Goal: Find specific fact: Find specific fact

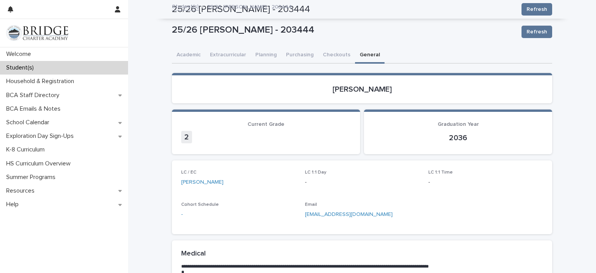
scroll to position [241, 0]
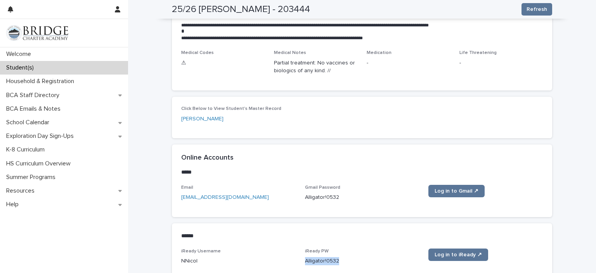
copy p "Alligator!0532"
click at [82, 69] on div "Student(s)" at bounding box center [64, 68] width 128 height 14
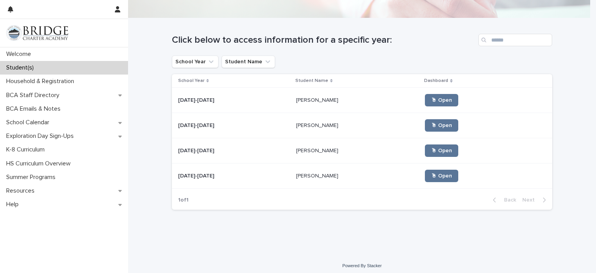
scroll to position [62, 0]
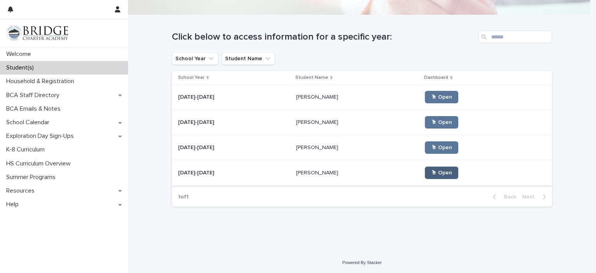
click at [431, 172] on span "🖱 Open" at bounding box center [441, 172] width 21 height 5
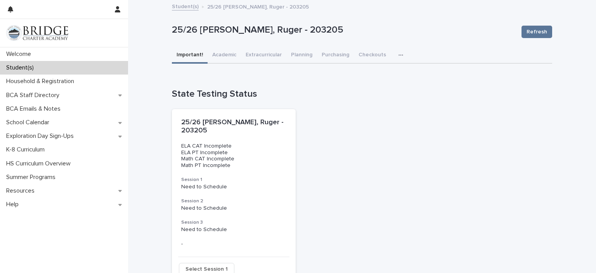
click at [394, 56] on button "button" at bounding box center [402, 55] width 17 height 16
click at [375, 75] on button "General" at bounding box center [376, 75] width 51 height 12
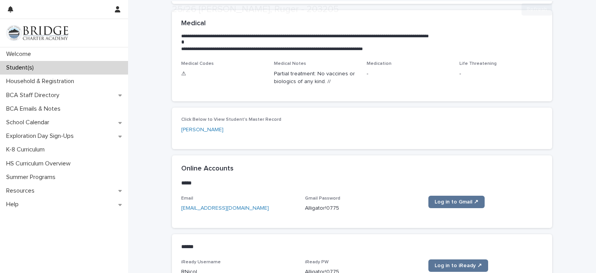
scroll to position [315, 0]
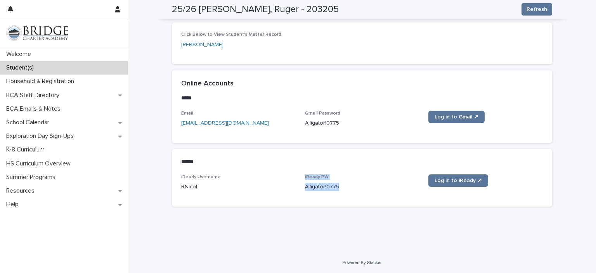
click at [324, 149] on div "****** •••" at bounding box center [362, 161] width 380 height 25
copy p "Alligator!0775"
